Goal: Information Seeking & Learning: Learn about a topic

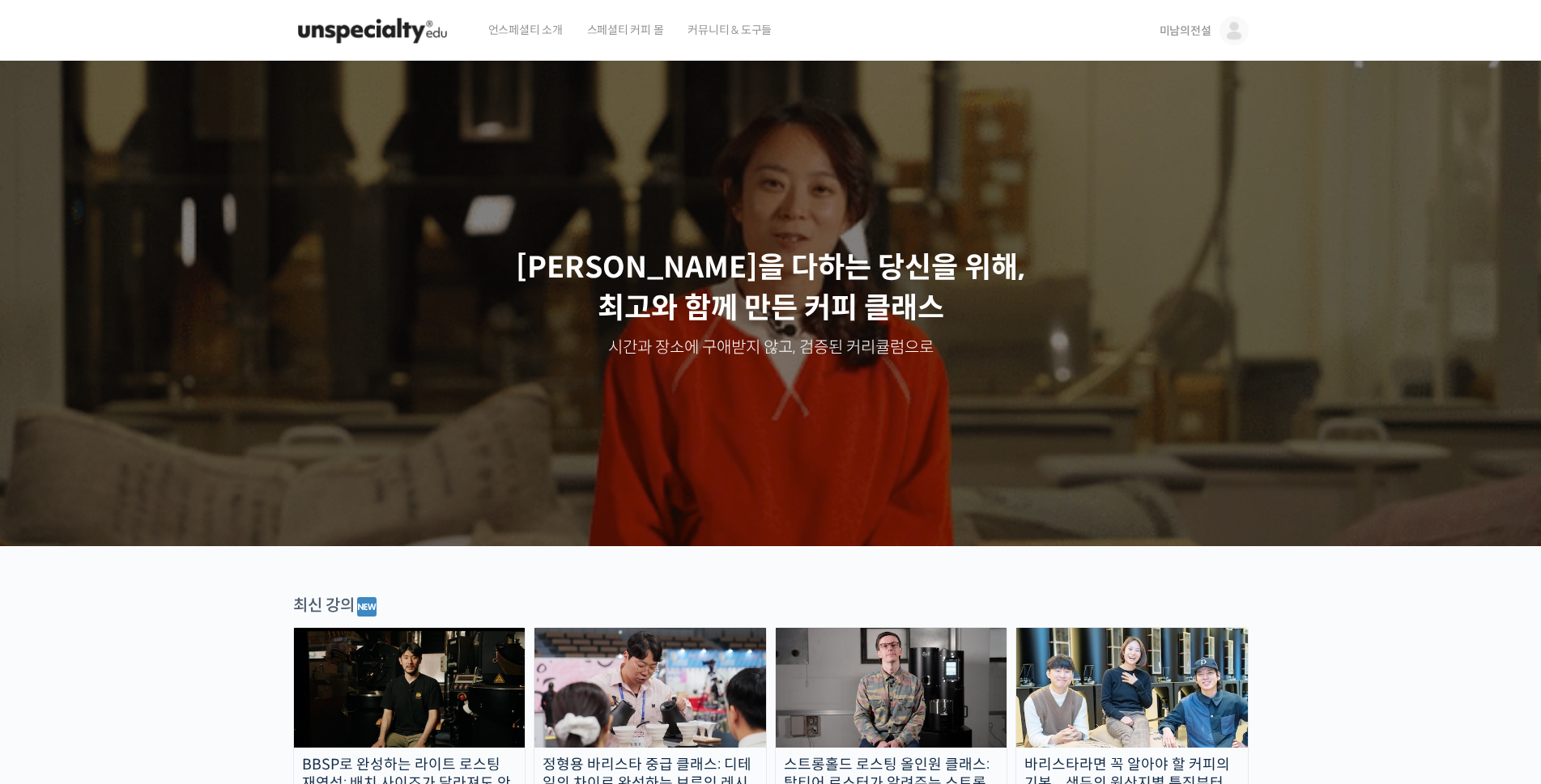
click at [1196, 31] on span "미남의전설" at bounding box center [1185, 31] width 52 height 14
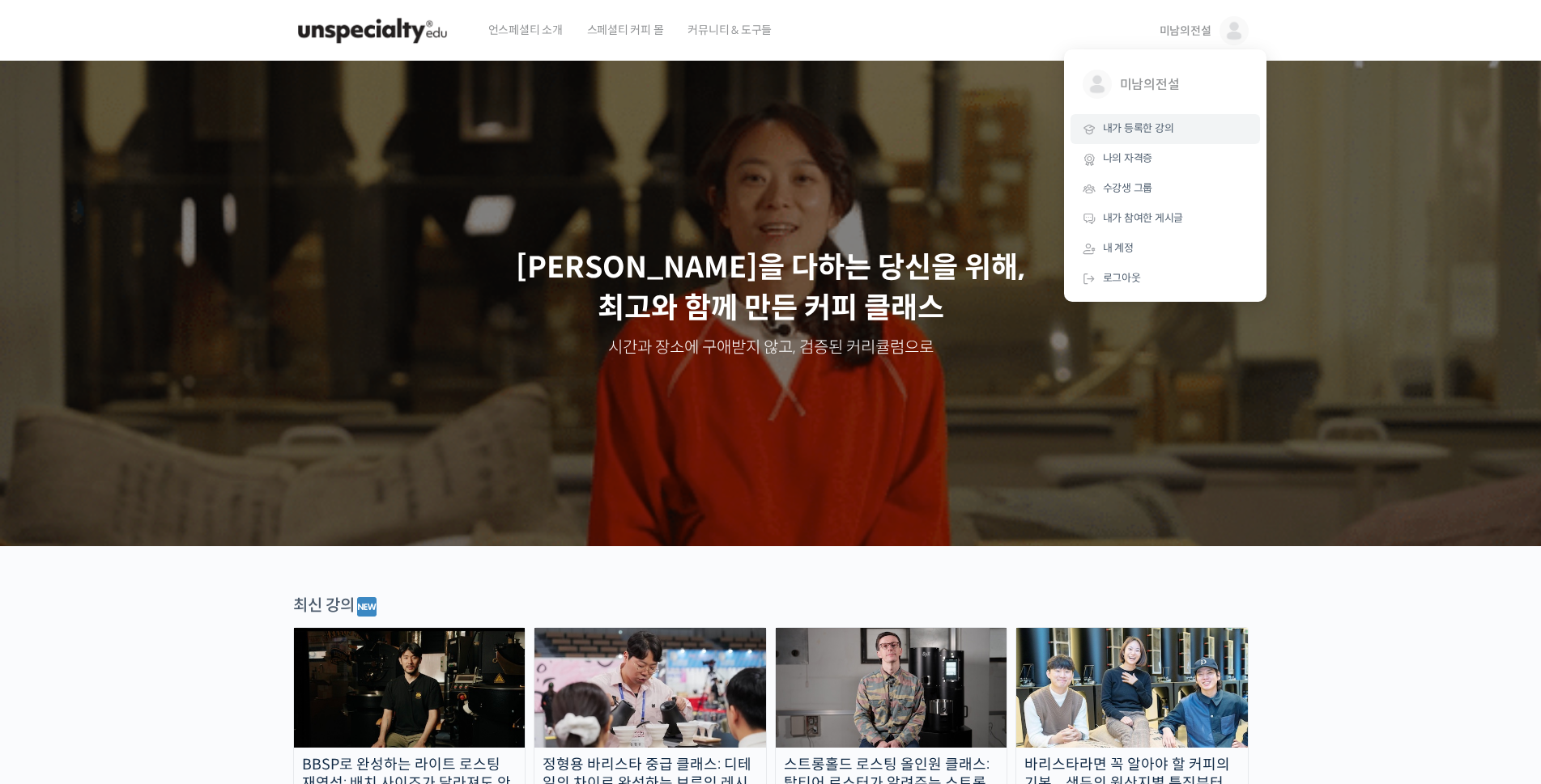
click at [1133, 135] on span "내가 등록한 강의" at bounding box center [1138, 128] width 72 height 13
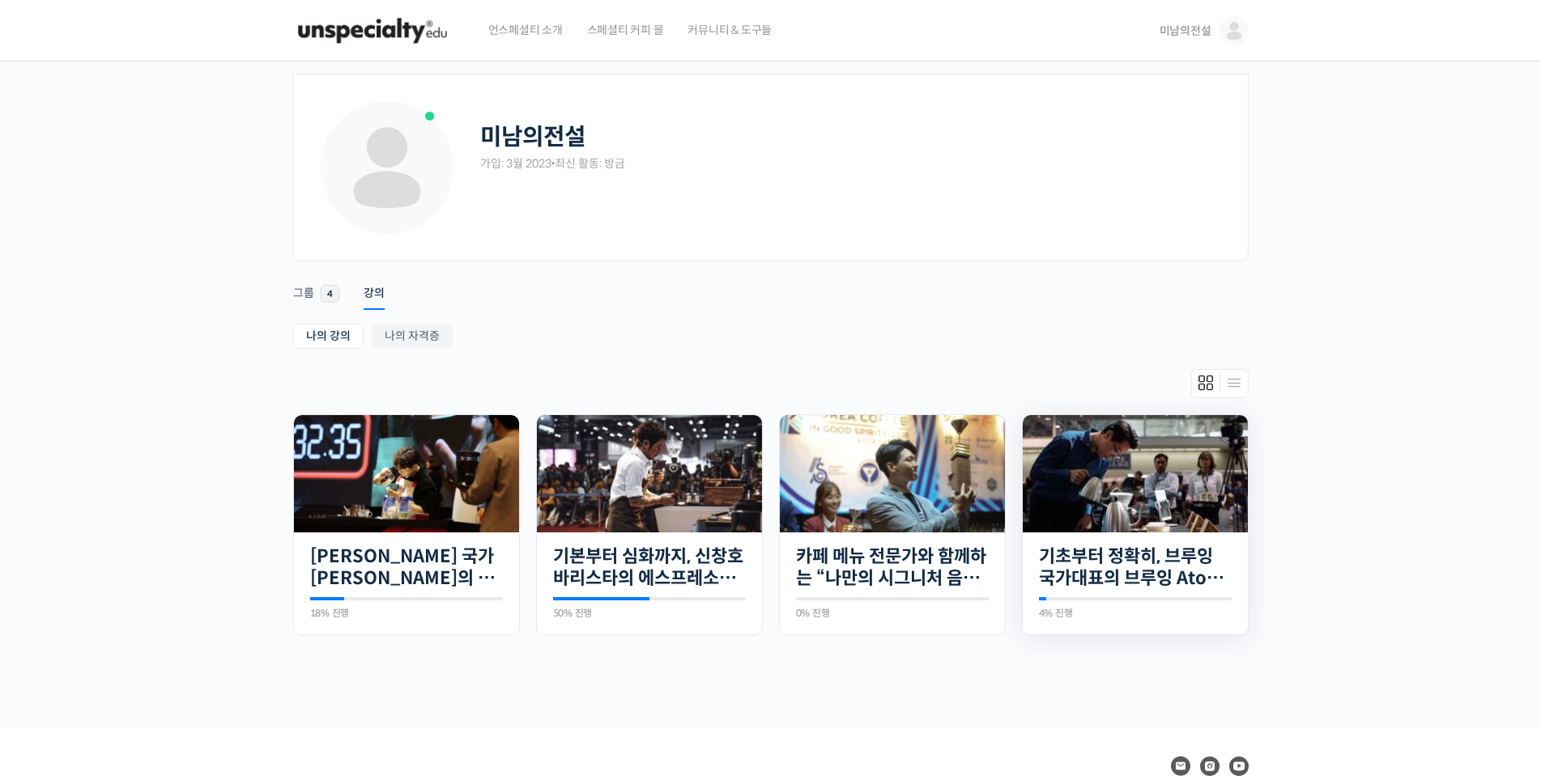
click at [1167, 483] on img at bounding box center [1135, 473] width 225 height 117
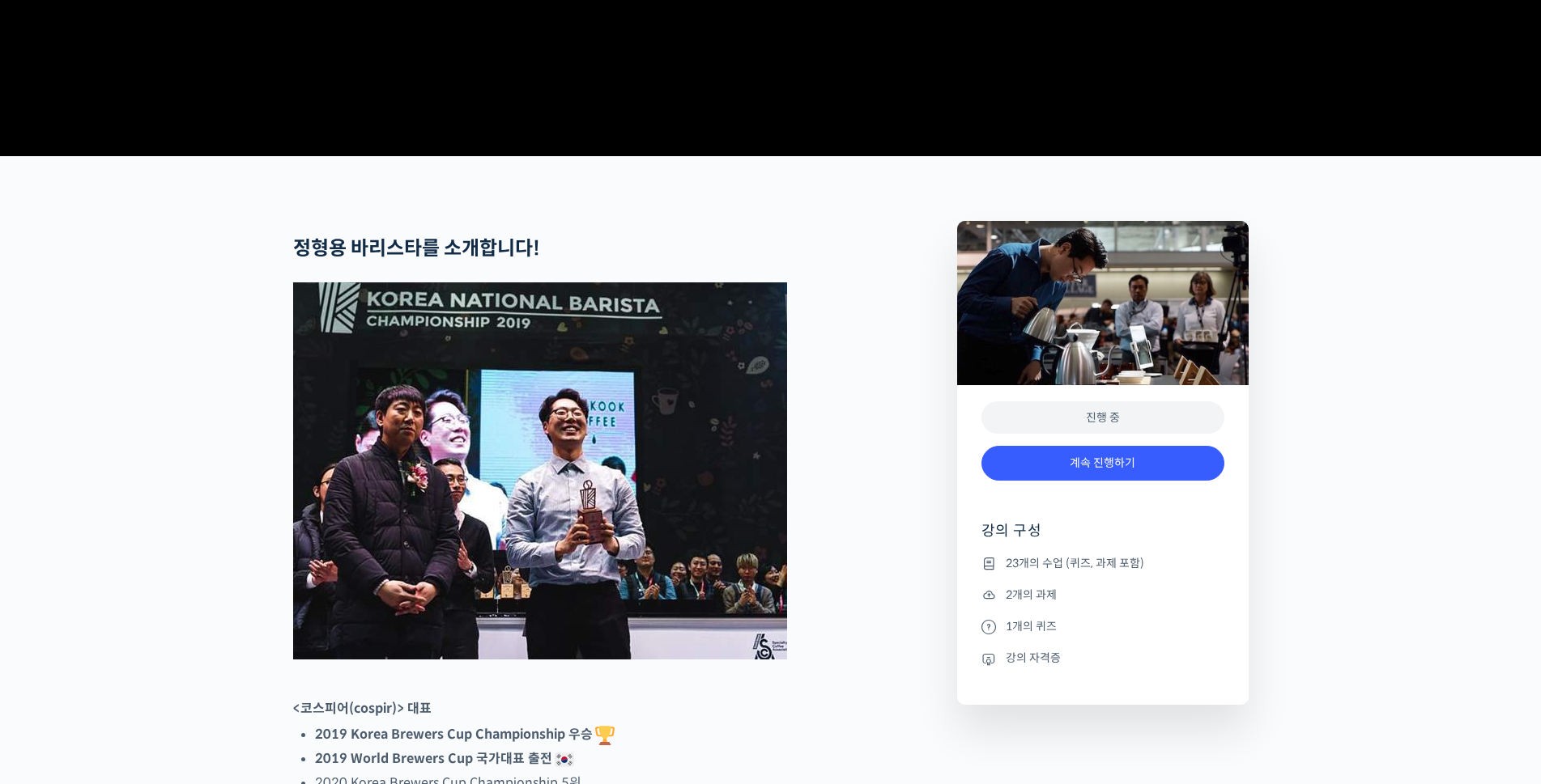
scroll to position [470, 0]
click at [1124, 481] on link "계속 진행하기" at bounding box center [1102, 463] width 243 height 34
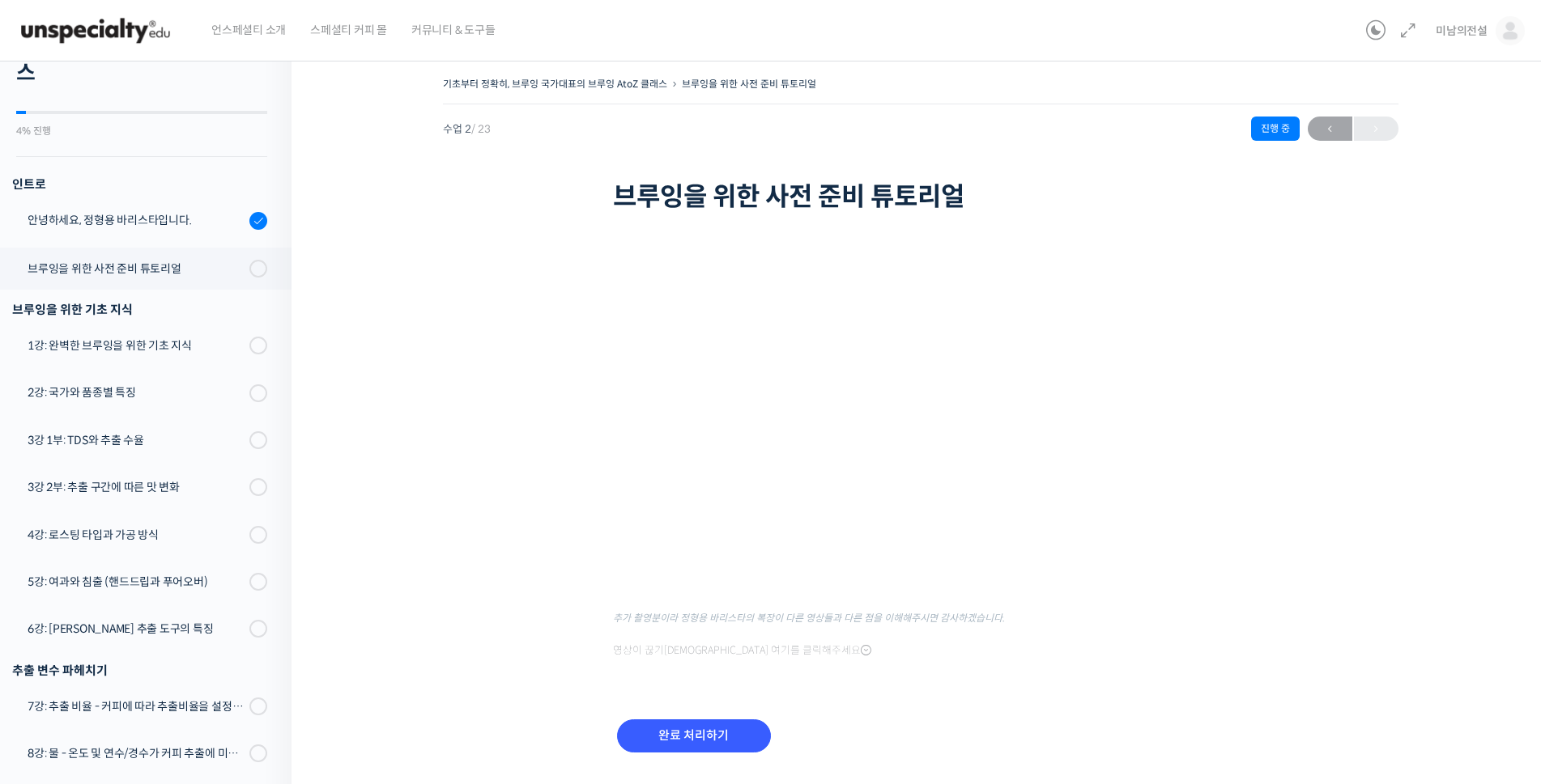
scroll to position [88, 0]
